Goal: Transaction & Acquisition: Purchase product/service

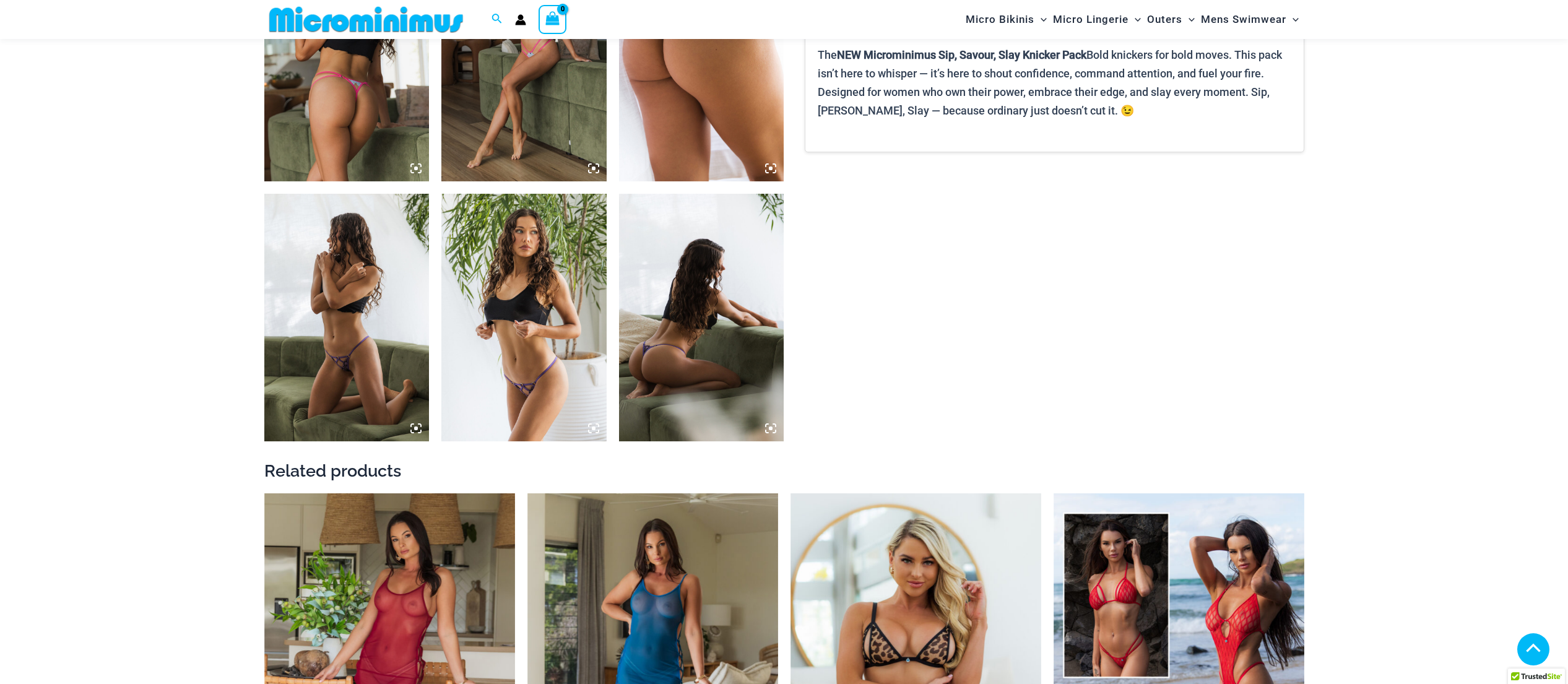
scroll to position [1853, 0]
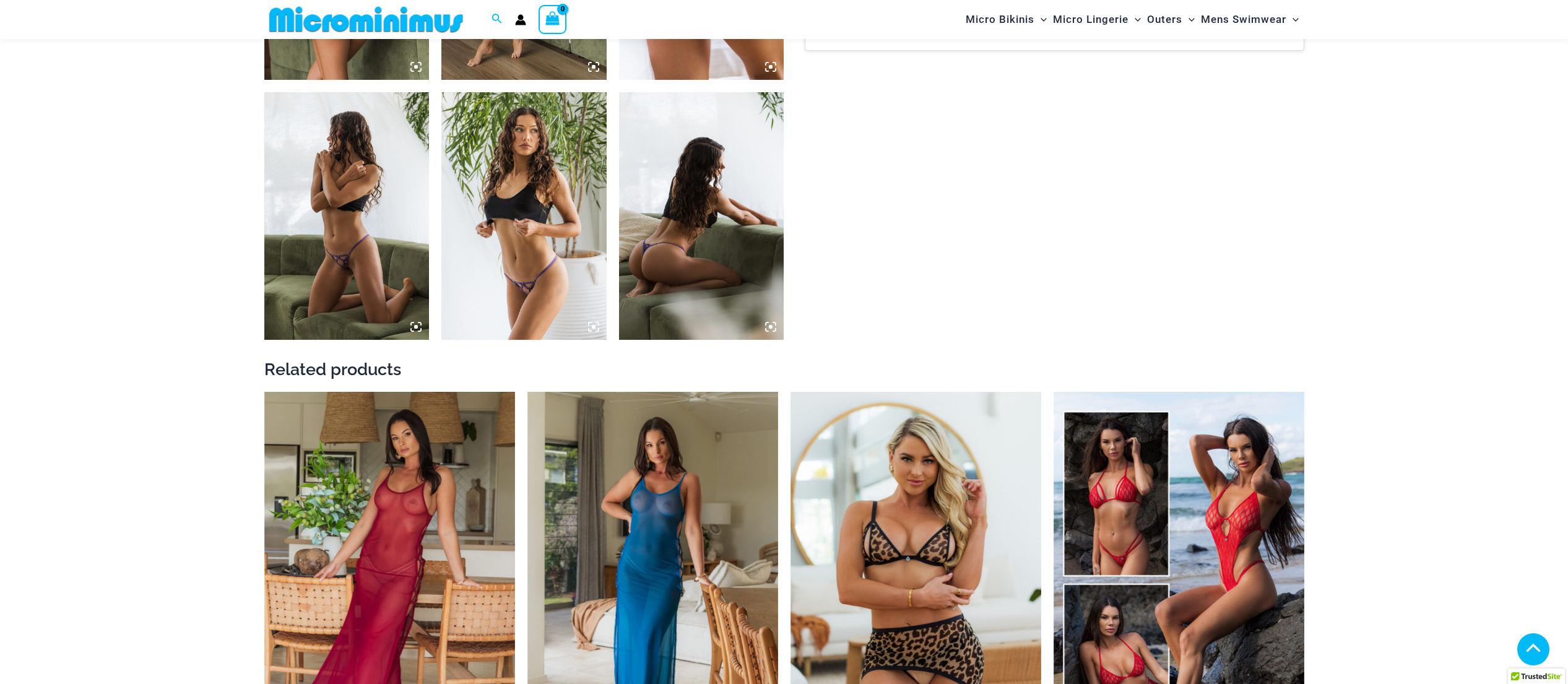
click at [339, 250] on img at bounding box center [347, 216] width 166 height 248
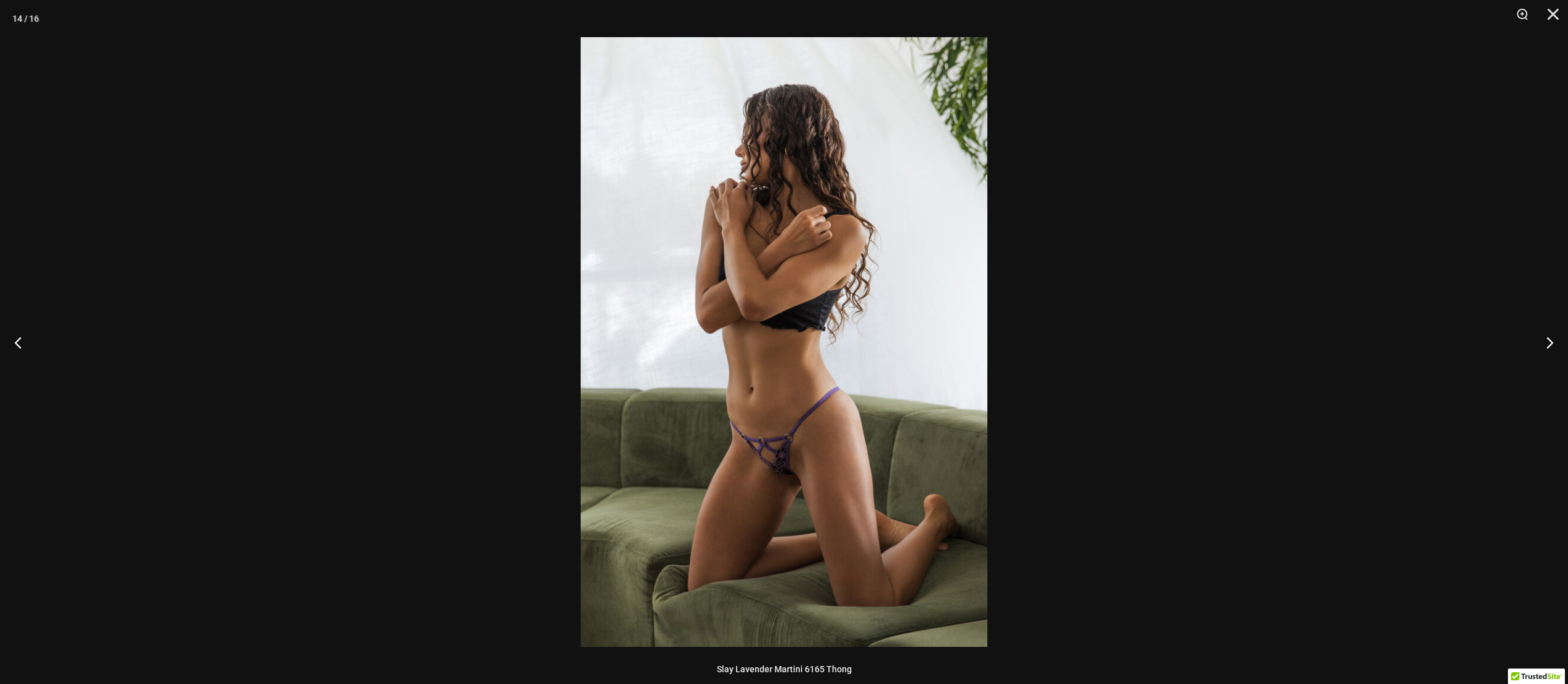
click at [756, 439] on img at bounding box center [784, 342] width 407 height 610
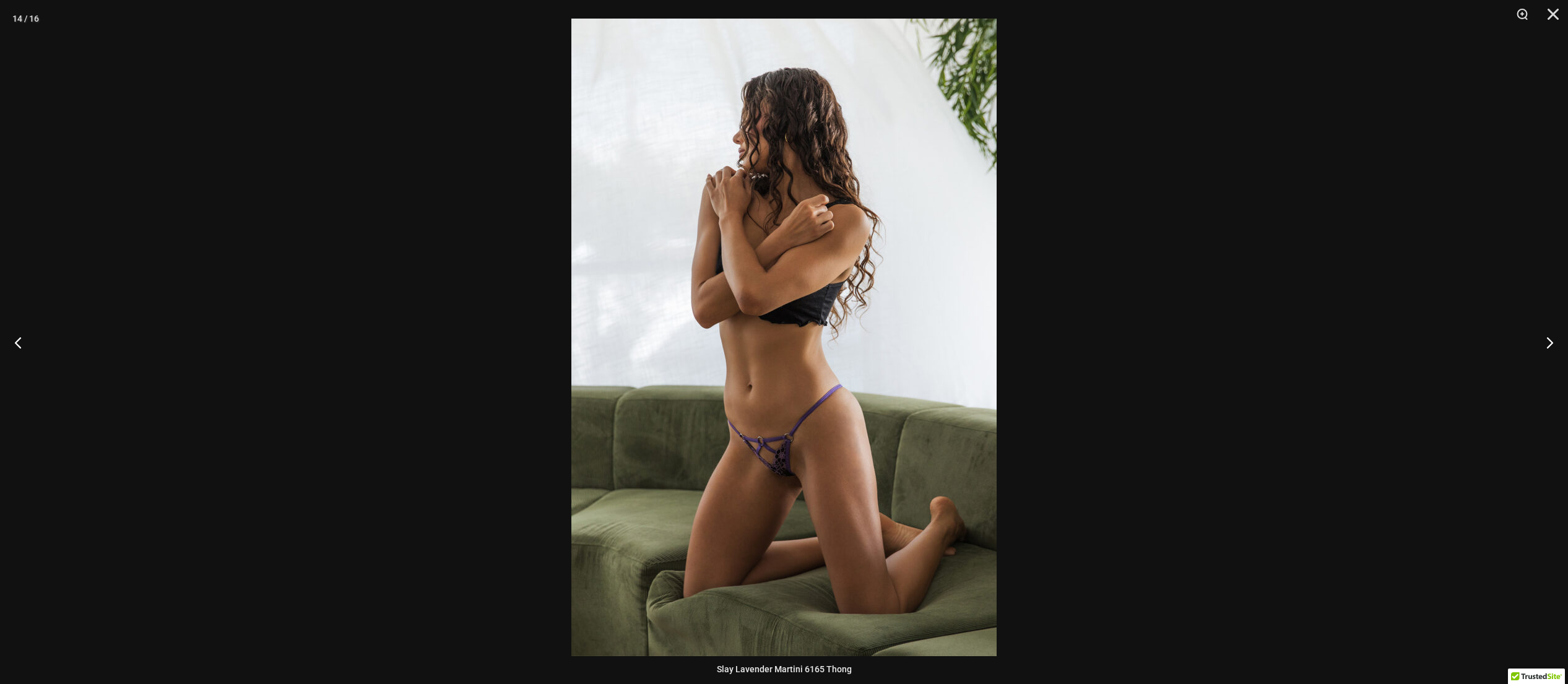
click at [756, 439] on img at bounding box center [784, 337] width 425 height 637
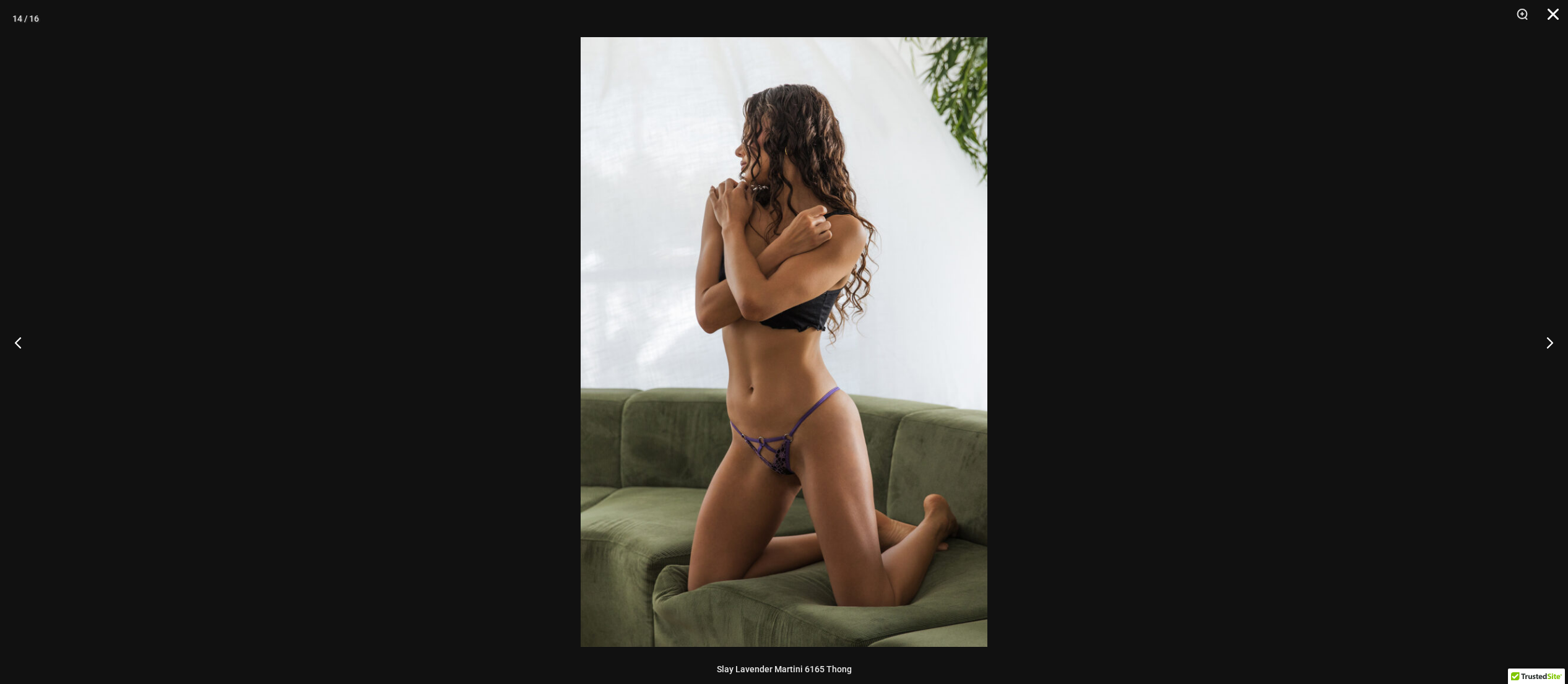
click at [1557, 12] on button "Close" at bounding box center [1549, 19] width 31 height 37
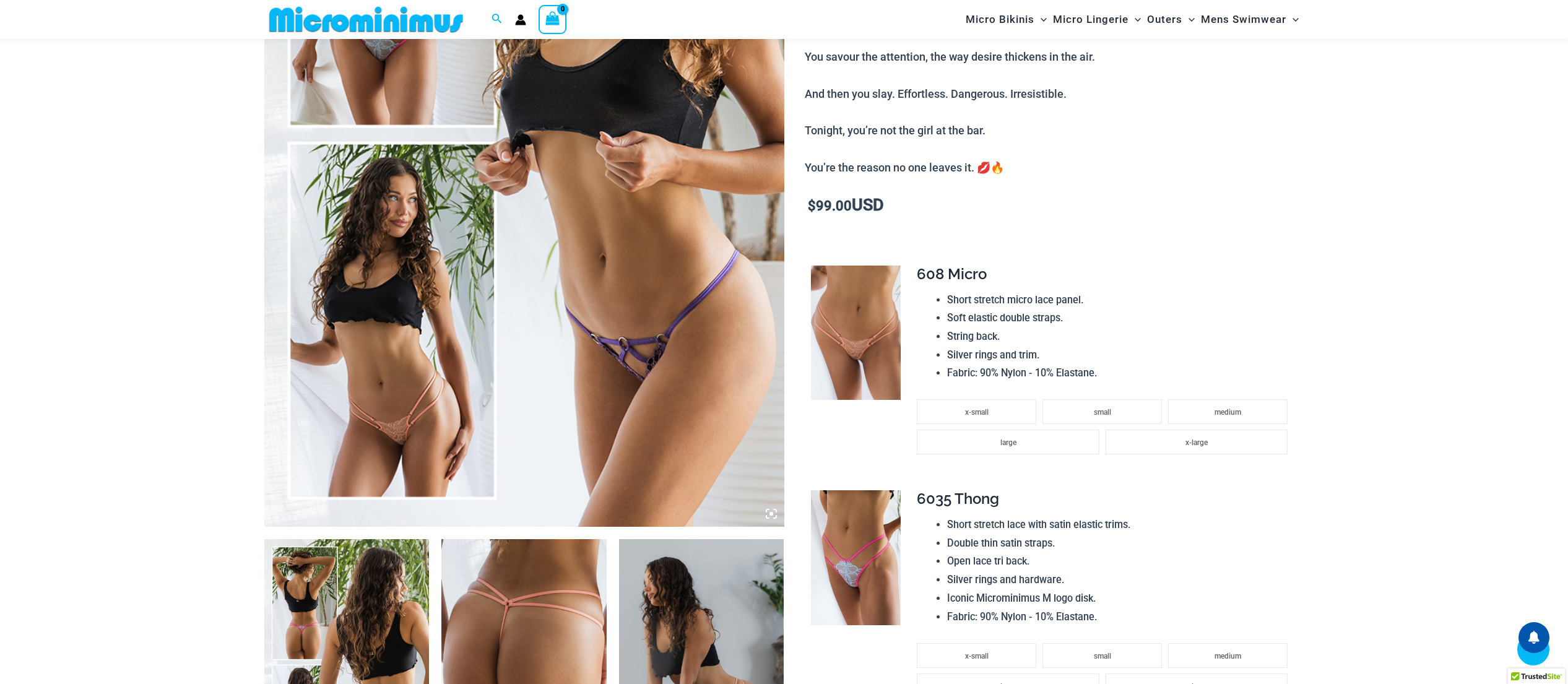
scroll to position [347, 0]
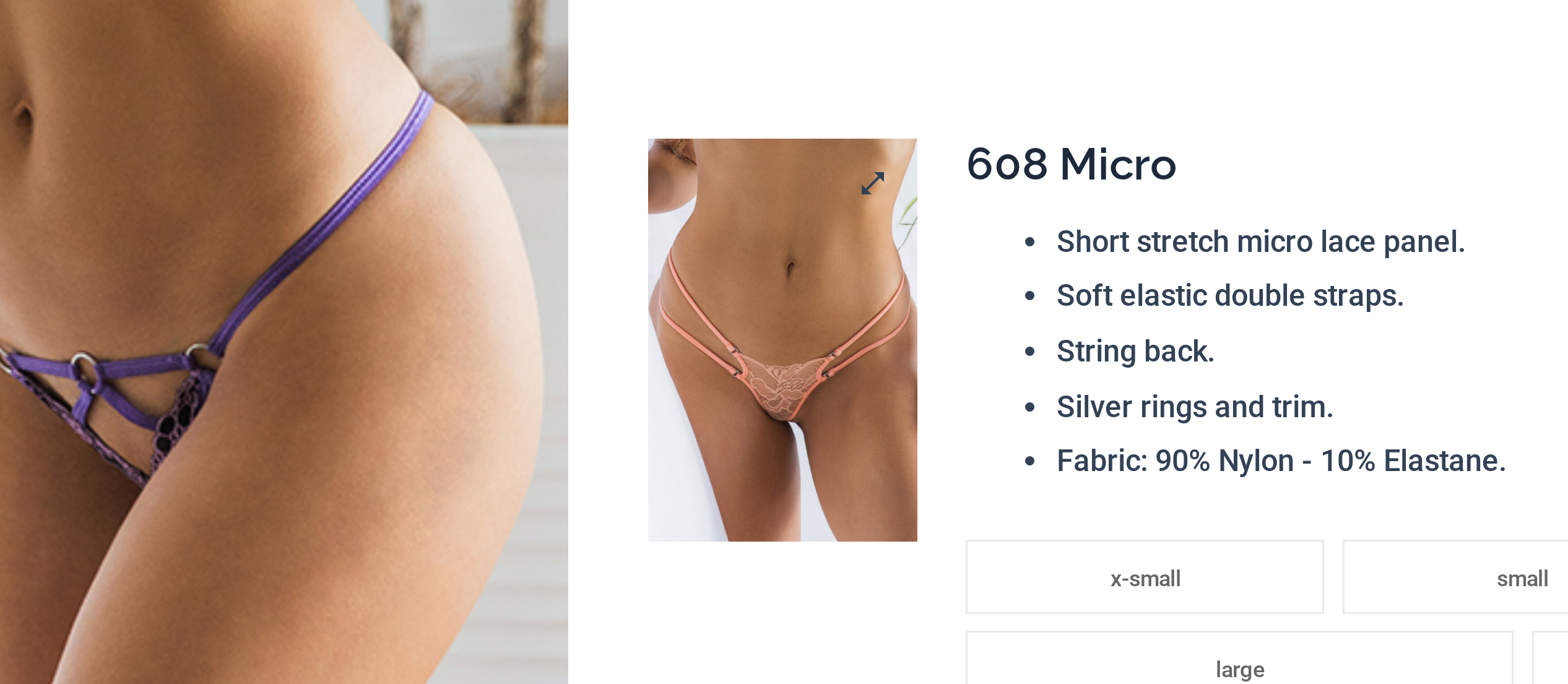
click at [882, 363] on img at bounding box center [856, 352] width 90 height 135
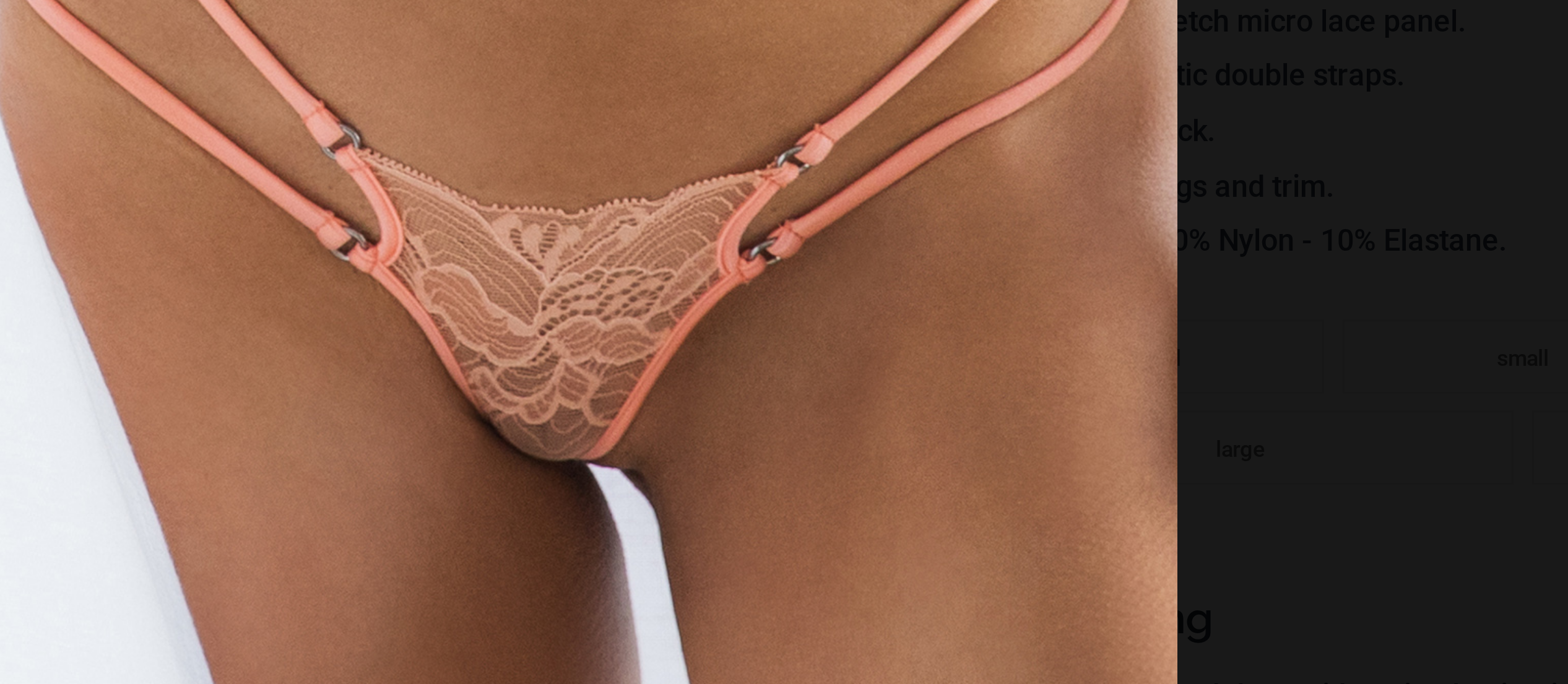
scroll to position [409, 0]
